Goal: Transaction & Acquisition: Purchase product/service

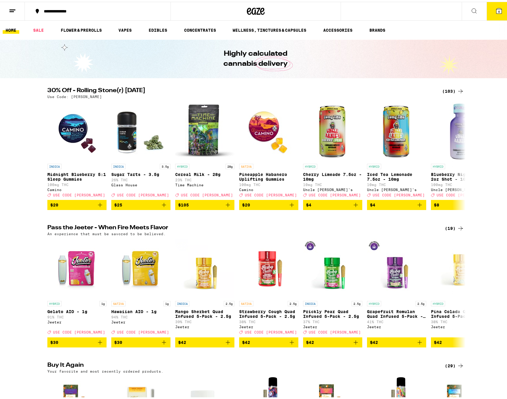
click at [453, 88] on div "(103)" at bounding box center [453, 89] width 22 height 7
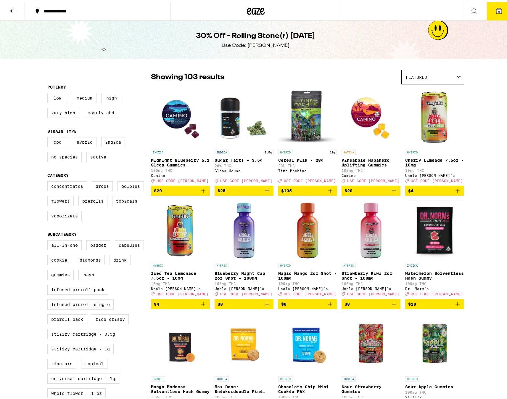
click at [60, 203] on label "Flowers" at bounding box center [60, 199] width 26 height 10
click at [49, 181] on input "Flowers" at bounding box center [49, 180] width 0 height 0
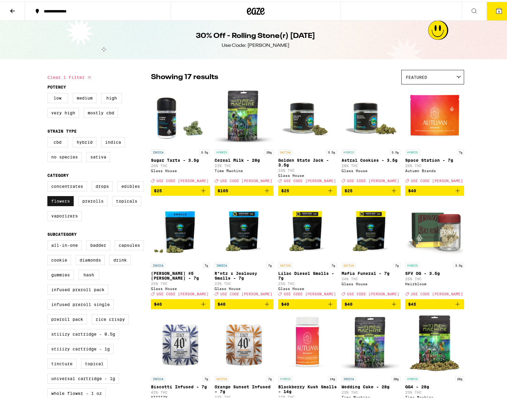
click at [64, 204] on label "Flowers" at bounding box center [60, 199] width 26 height 10
click at [49, 181] on input "Flowers" at bounding box center [49, 180] width 0 height 0
checkbox input "false"
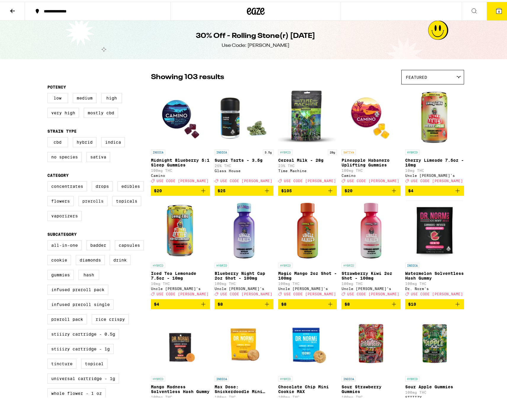
click at [94, 204] on label "Prerolls" at bounding box center [92, 199] width 29 height 10
click at [49, 181] on input "Prerolls" at bounding box center [49, 180] width 0 height 0
checkbox input "true"
